Goal: Task Accomplishment & Management: Use online tool/utility

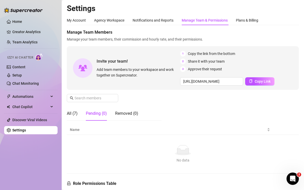
scroll to position [94, 0]
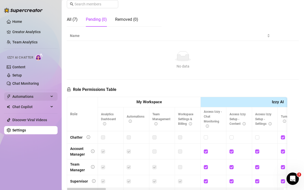
click at [39, 98] on span "Automations" at bounding box center [30, 96] width 36 height 8
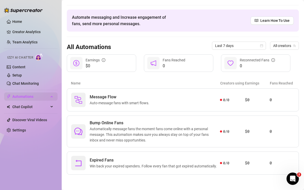
scroll to position [15, 0]
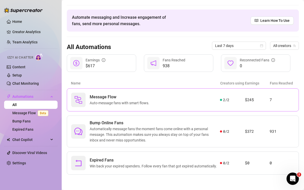
click at [140, 101] on span "Auto-message fans with smart flows." at bounding box center [121, 103] width 62 height 6
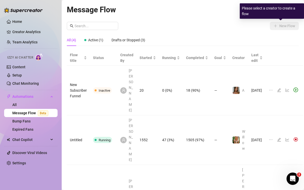
click at [238, 22] on div "Message Flow All Creators New Flow All (4) Active (1) Drafts or Stopped (3) Flo…" at bounding box center [183, 152] width 232 height 297
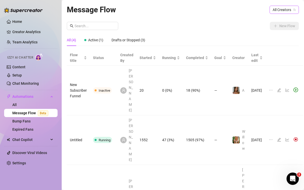
click at [277, 7] on span "All Creators" at bounding box center [283, 10] width 23 height 8
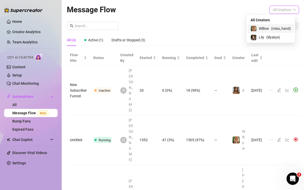
click at [274, 30] on span "( miss_hand )" at bounding box center [281, 29] width 20 height 6
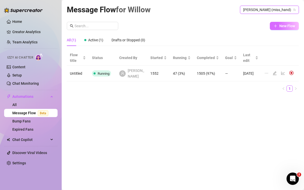
click at [279, 26] on span "New Flow" at bounding box center [287, 26] width 16 height 4
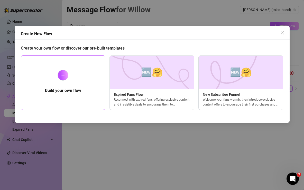
click at [67, 86] on div "Build your own flow" at bounding box center [63, 82] width 85 height 54
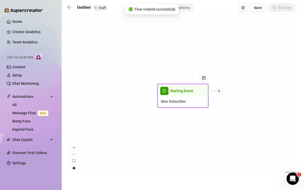
click at [171, 102] on span "New Subscriber" at bounding box center [173, 102] width 25 height 6
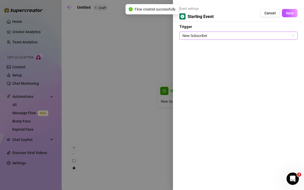
click at [189, 35] on span "New Subscriber" at bounding box center [238, 36] width 112 height 8
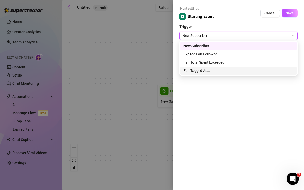
click at [150, 63] on div at bounding box center [152, 95] width 304 height 190
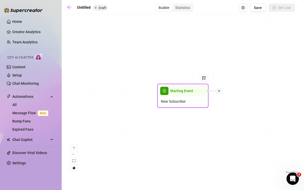
click at [218, 91] on icon "plus" at bounding box center [218, 91] width 3 height 0
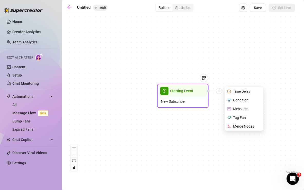
click at [236, 118] on div "Tag Fan" at bounding box center [244, 117] width 37 height 9
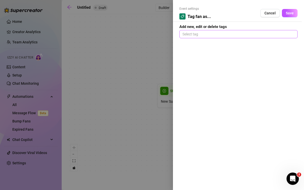
click at [209, 32] on div at bounding box center [238, 34] width 116 height 7
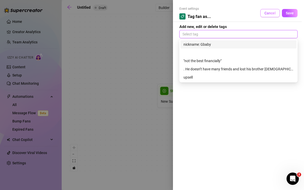
click at [264, 12] on button "Cancel" at bounding box center [270, 13] width 20 height 8
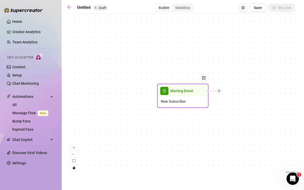
click at [220, 92] on icon "plus" at bounding box center [219, 91] width 4 height 4
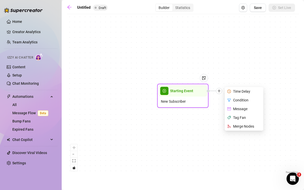
click at [239, 116] on div "Tag Fan" at bounding box center [244, 117] width 37 height 9
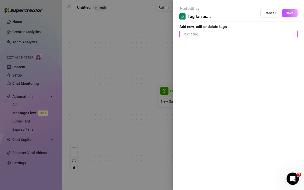
click at [208, 32] on div at bounding box center [238, 34] width 116 height 7
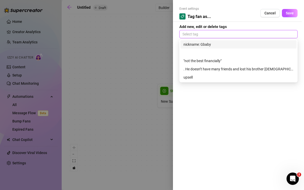
click at [102, 41] on div at bounding box center [152, 95] width 304 height 190
